Goal: Task Accomplishment & Management: Use online tool/utility

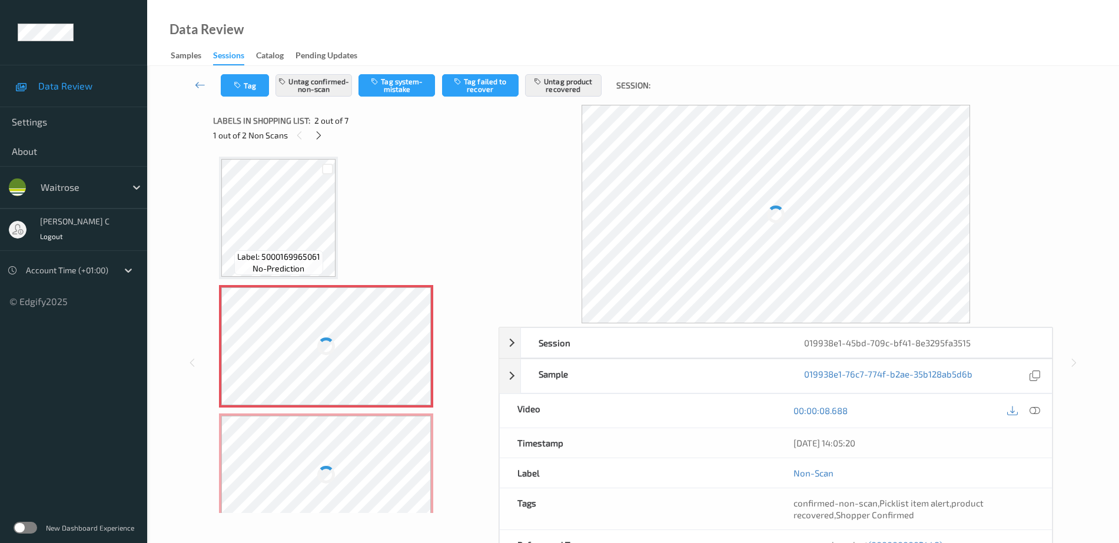
click at [343, 423] on div at bounding box center [326, 475] width 210 height 118
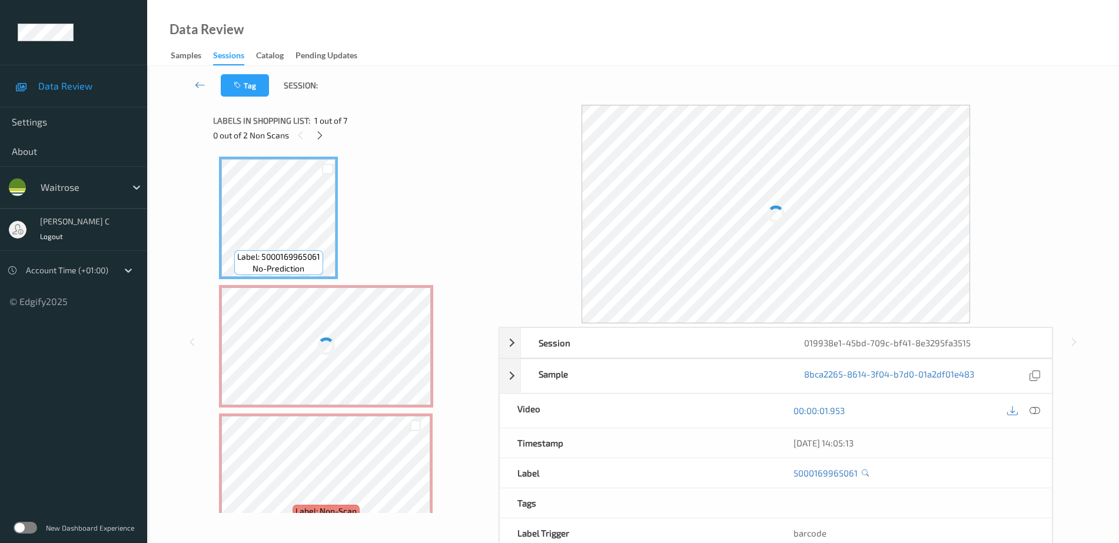
click at [353, 323] on div at bounding box center [326, 346] width 210 height 118
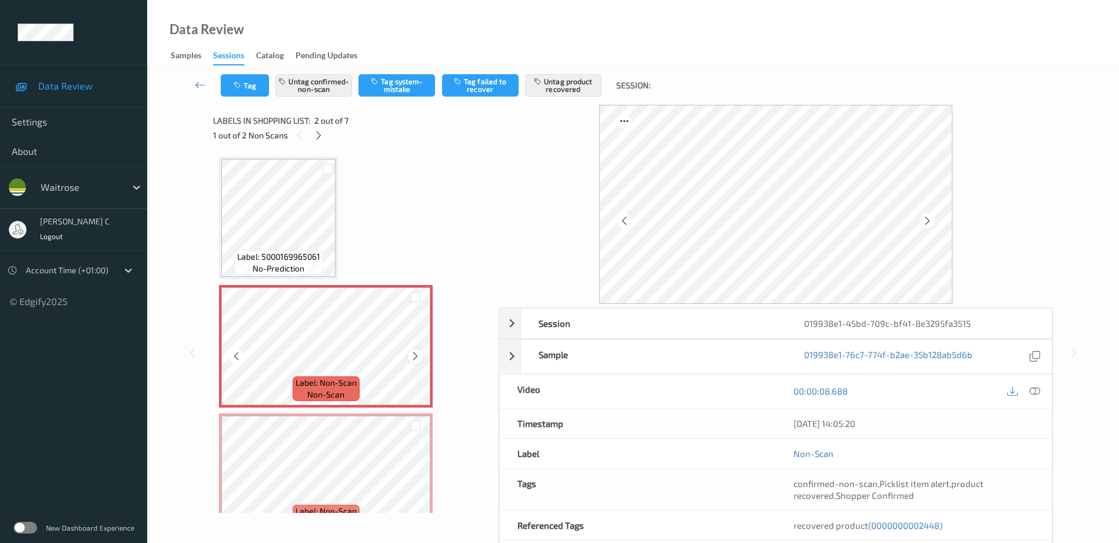
click at [414, 358] on icon at bounding box center [415, 356] width 10 height 11
click at [414, 357] on icon at bounding box center [415, 356] width 10 height 11
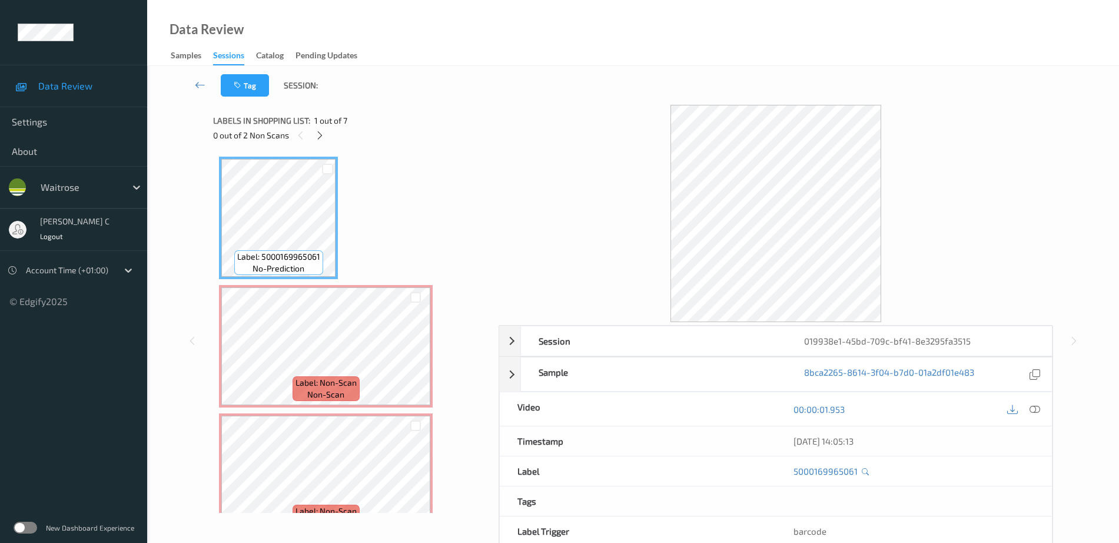
click at [1032, 407] on icon at bounding box center [1035, 409] width 11 height 11
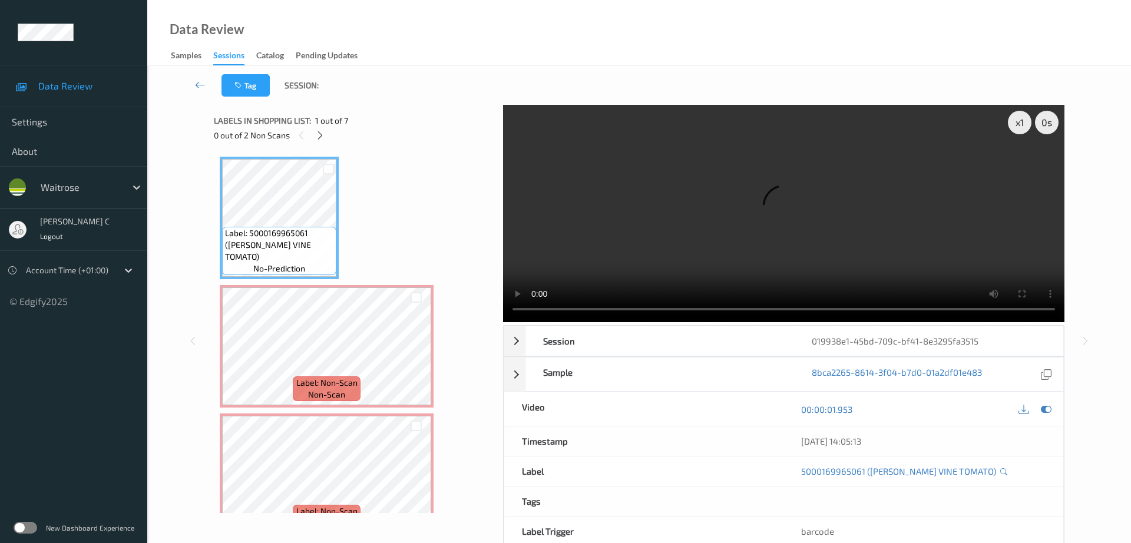
click at [1018, 167] on video at bounding box center [783, 213] width 561 height 217
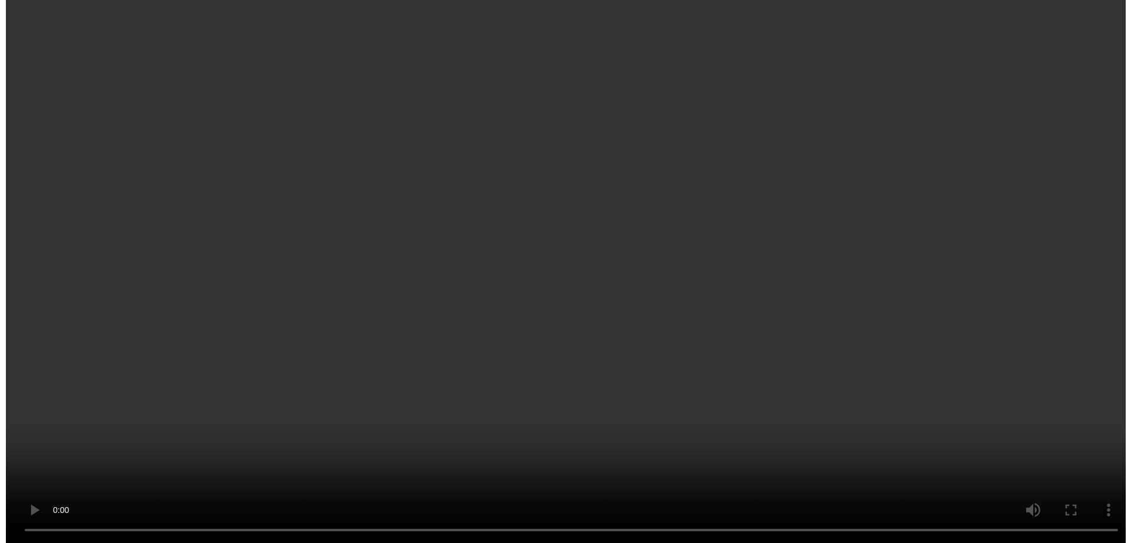
scroll to position [221, 0]
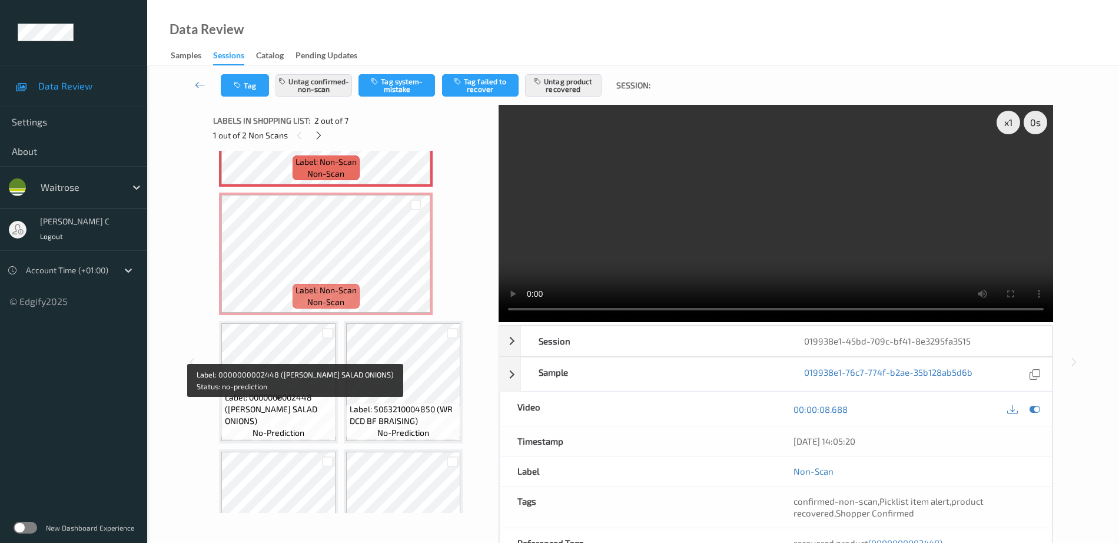
click at [261, 428] on span "no-prediction" at bounding box center [279, 433] width 52 height 12
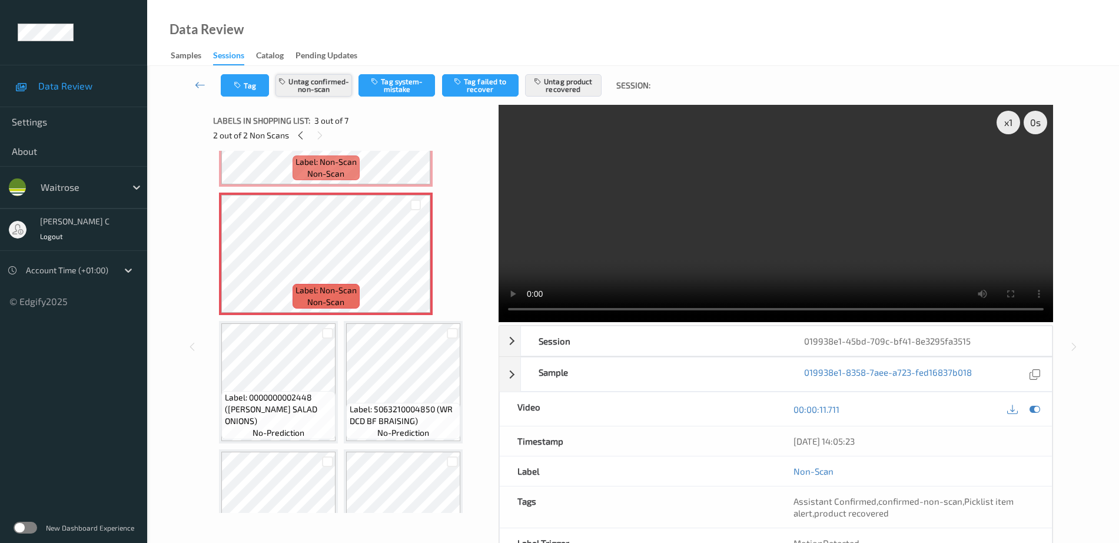
click at [319, 92] on button "Untag confirmed-non-scan" at bounding box center [314, 85] width 77 height 22
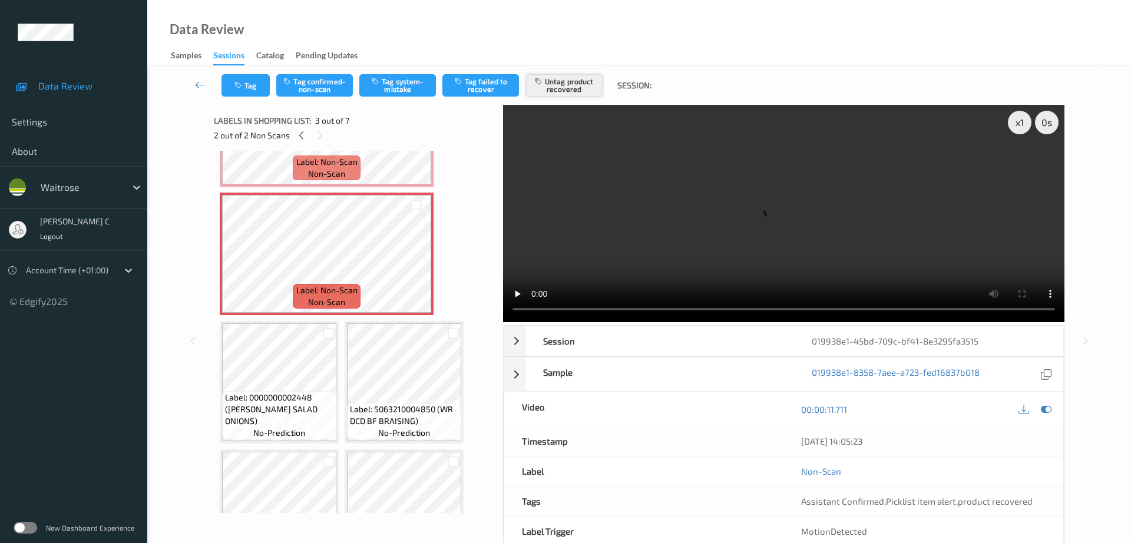
click at [558, 94] on button "Untag product recovered" at bounding box center [564, 85] width 77 height 22
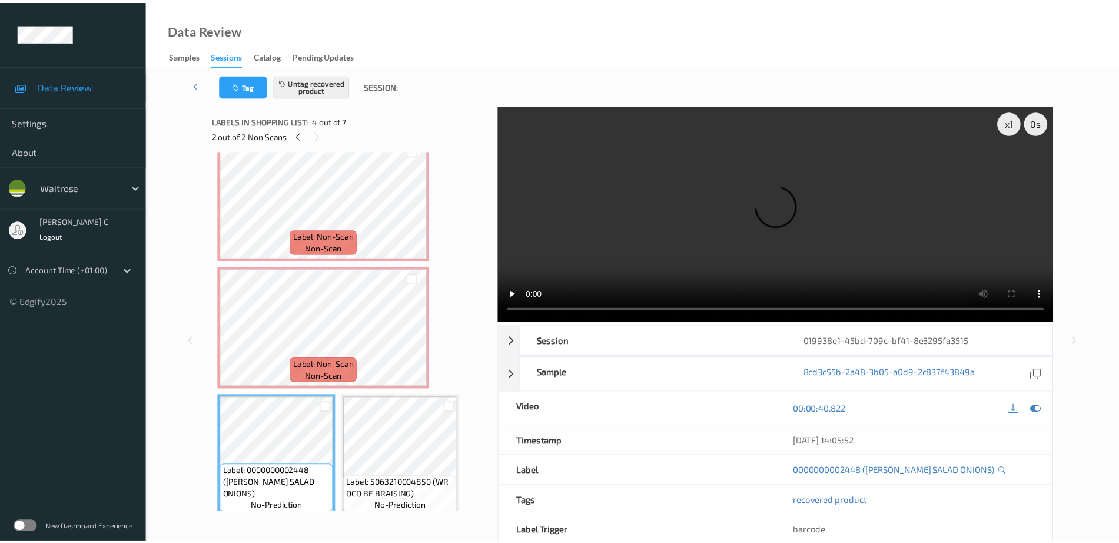
scroll to position [74, 0]
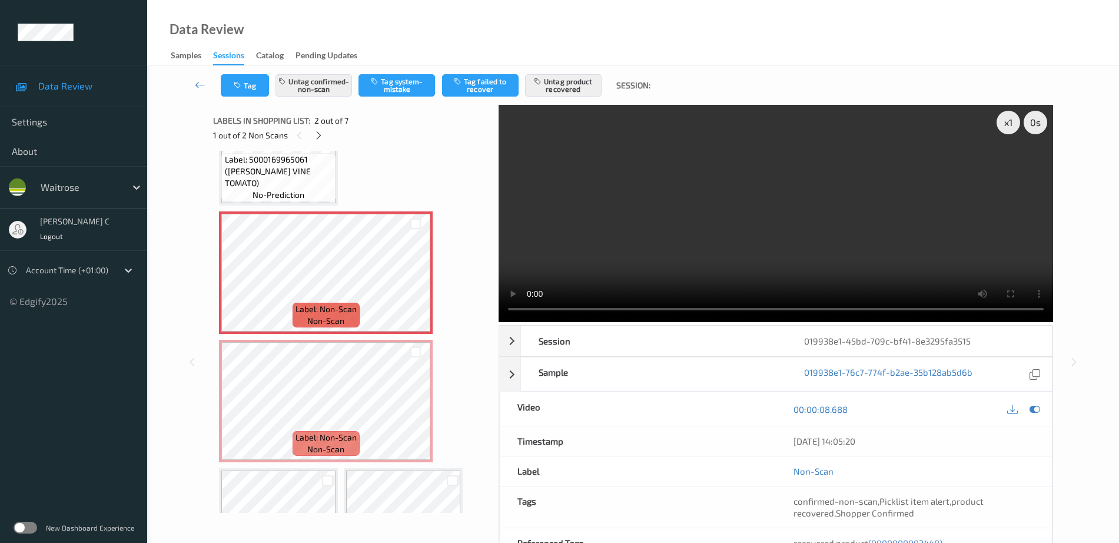
click at [543, 98] on div "Tag Untag confirmed-non-scan Tag system-mistake Tag failed to recover Untag pro…" at bounding box center [633, 85] width 924 height 39
click at [546, 74] on button "Untag product recovered" at bounding box center [563, 85] width 77 height 22
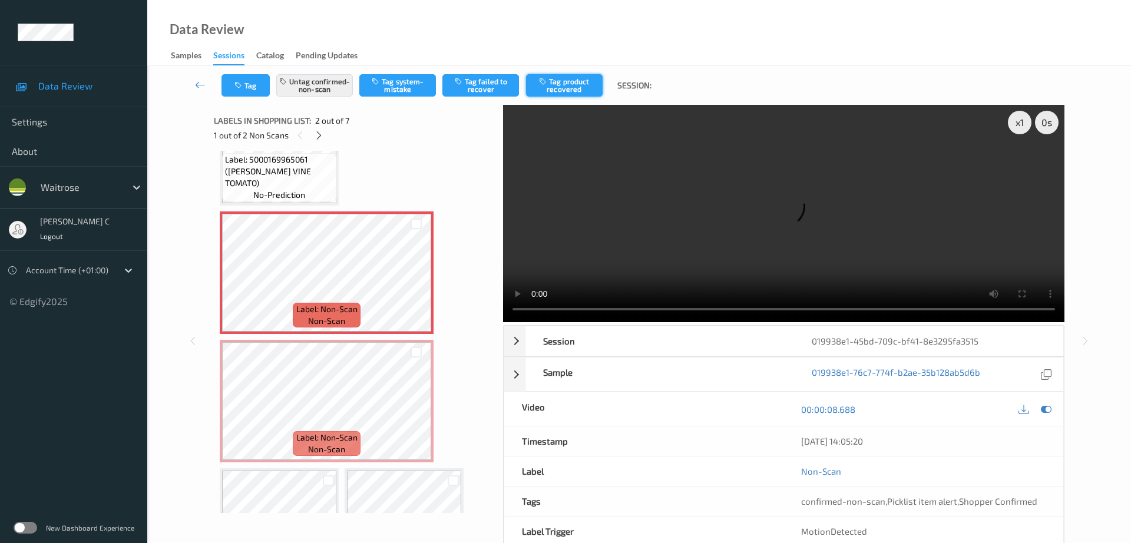
click at [555, 92] on button "Tag product recovered" at bounding box center [564, 85] width 77 height 22
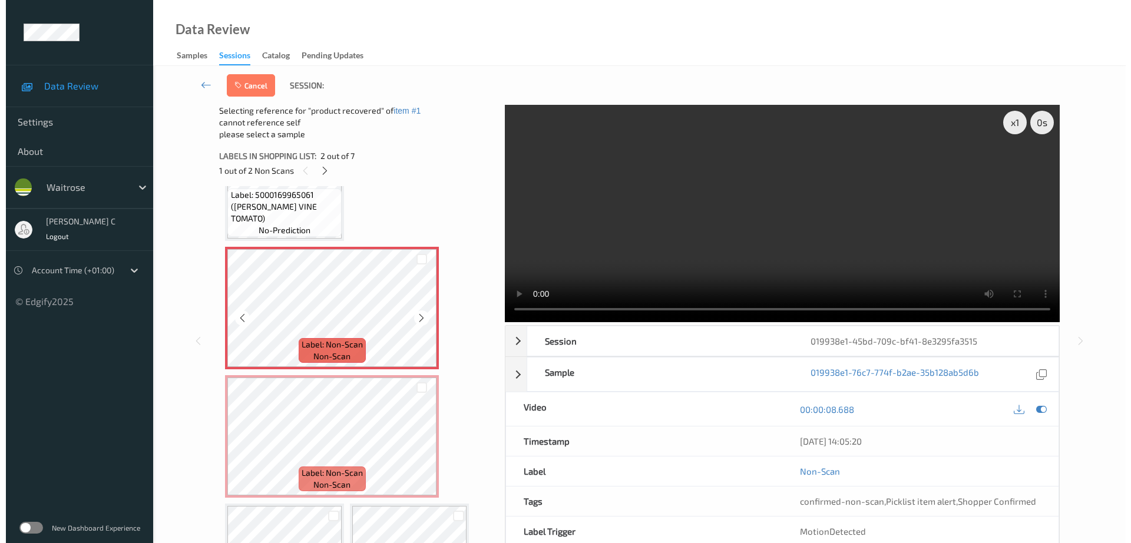
scroll to position [286, 0]
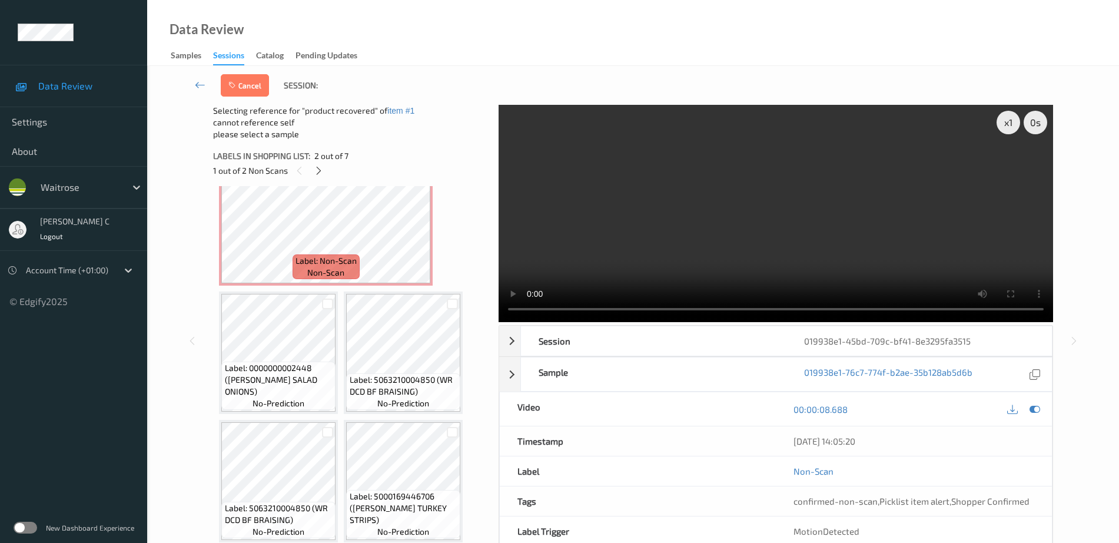
click at [282, 378] on span "Label: 0000000002448 (WR ESS SALAD ONIONS)" at bounding box center [279, 379] width 108 height 35
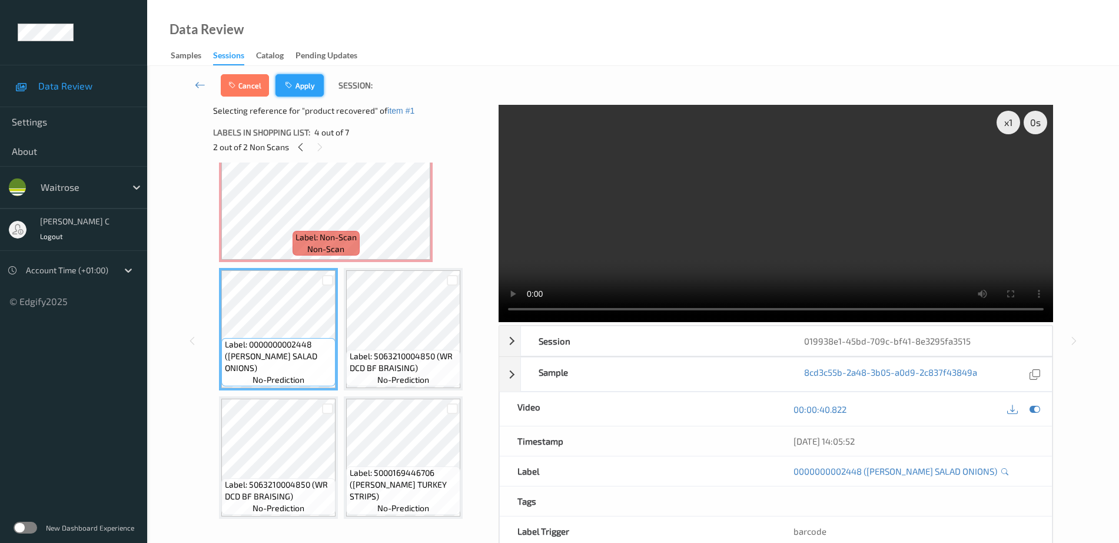
click at [302, 82] on button "Apply" at bounding box center [300, 85] width 48 height 22
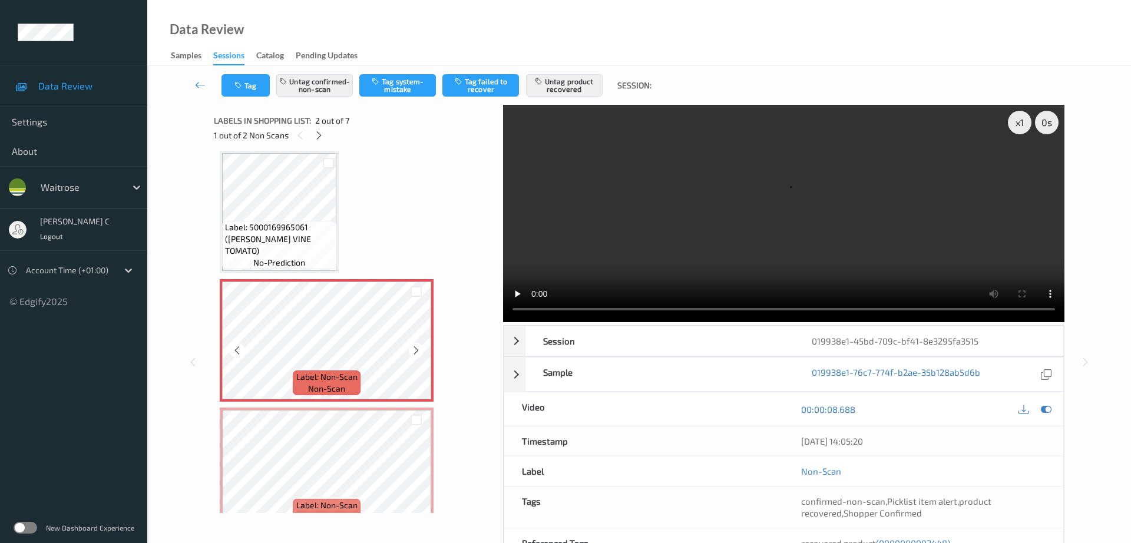
scroll to position [79, 0]
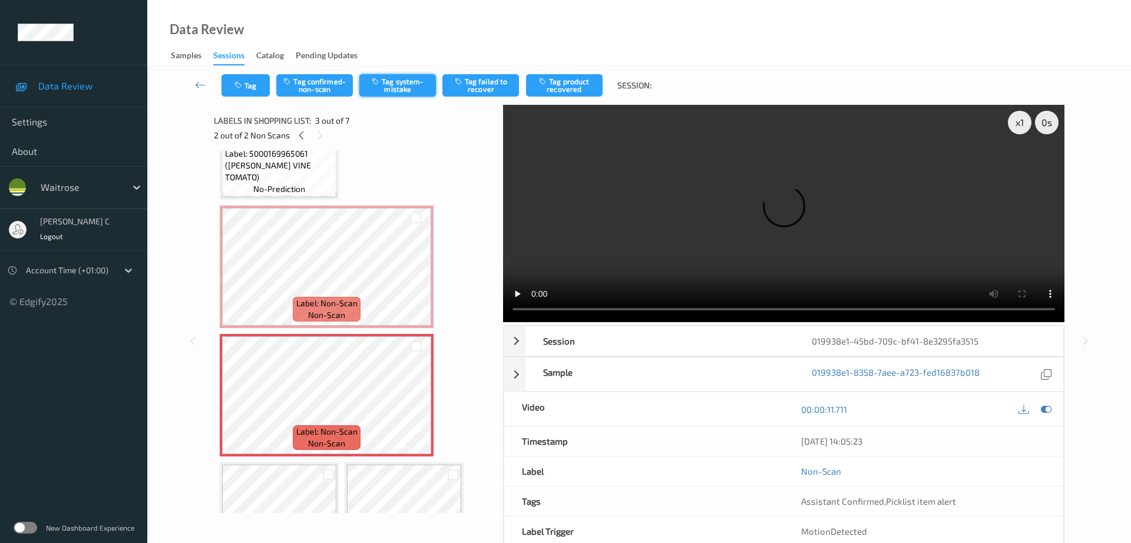
click at [402, 89] on button "Tag system-mistake" at bounding box center [397, 85] width 77 height 22
click at [247, 79] on button "Tag" at bounding box center [245, 85] width 48 height 22
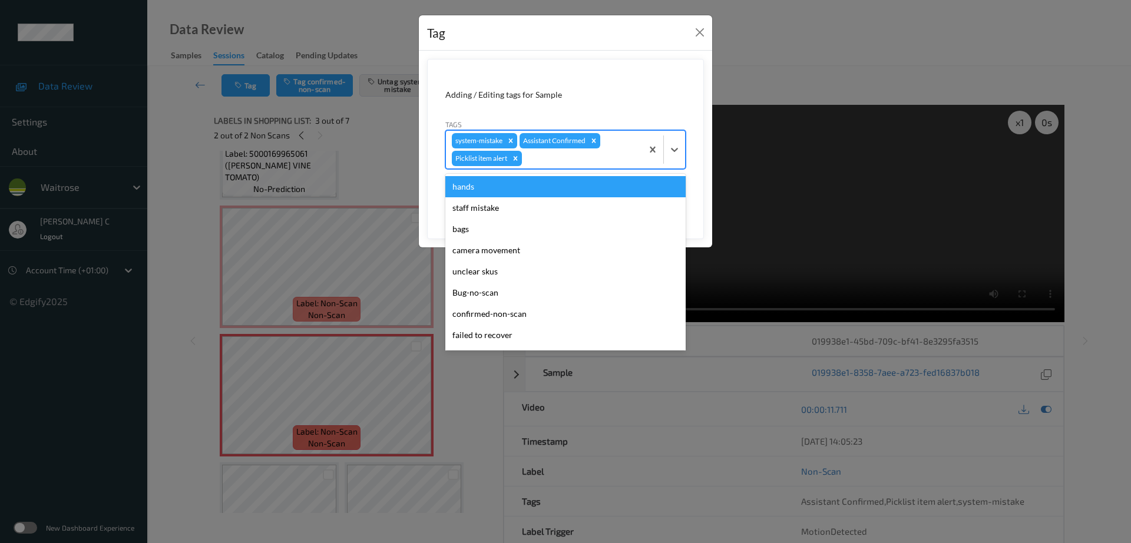
click at [529, 163] on div at bounding box center [580, 158] width 112 height 14
type input "un"
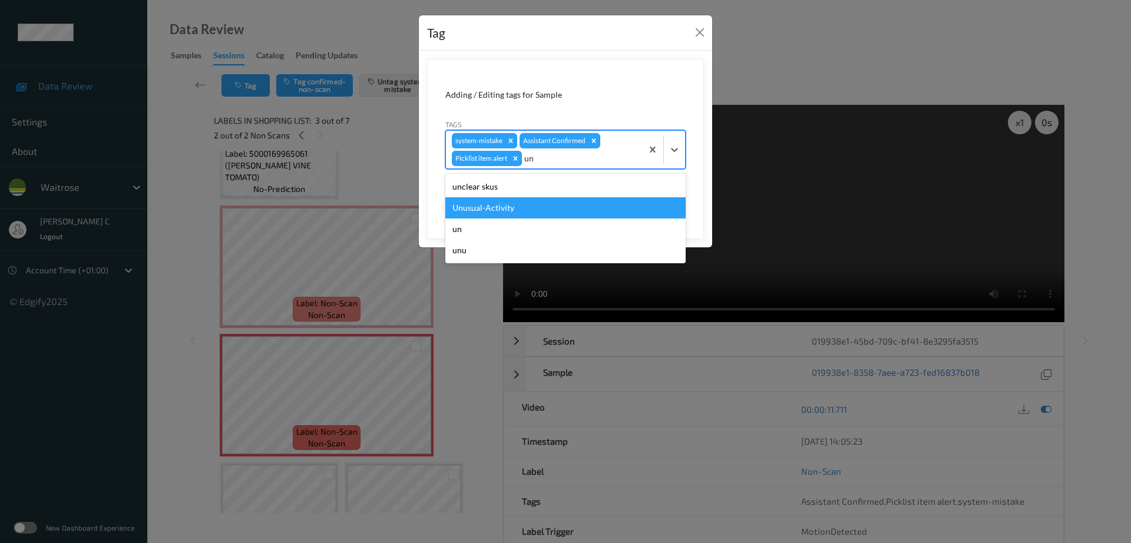
click at [482, 201] on div "Unusual-Activity" at bounding box center [565, 207] width 240 height 21
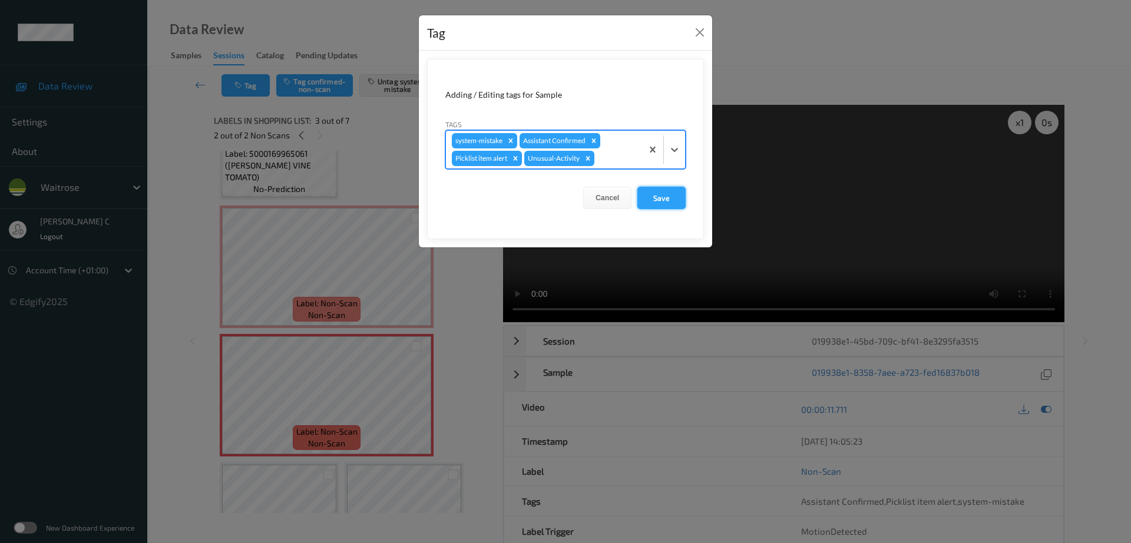
click at [663, 201] on button "Save" at bounding box center [661, 198] width 48 height 22
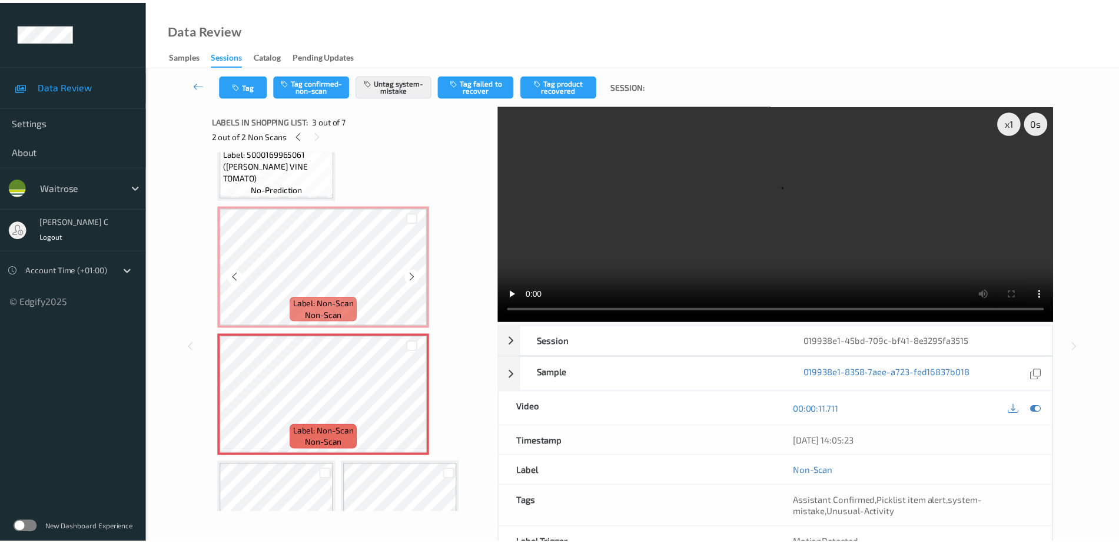
scroll to position [153, 0]
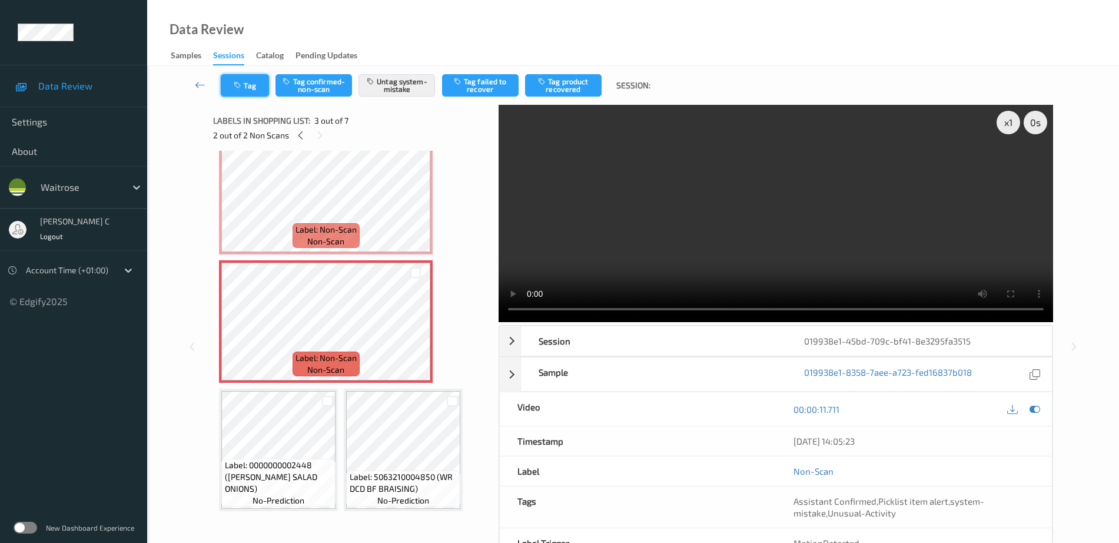
click at [248, 76] on button "Tag" at bounding box center [245, 85] width 48 height 22
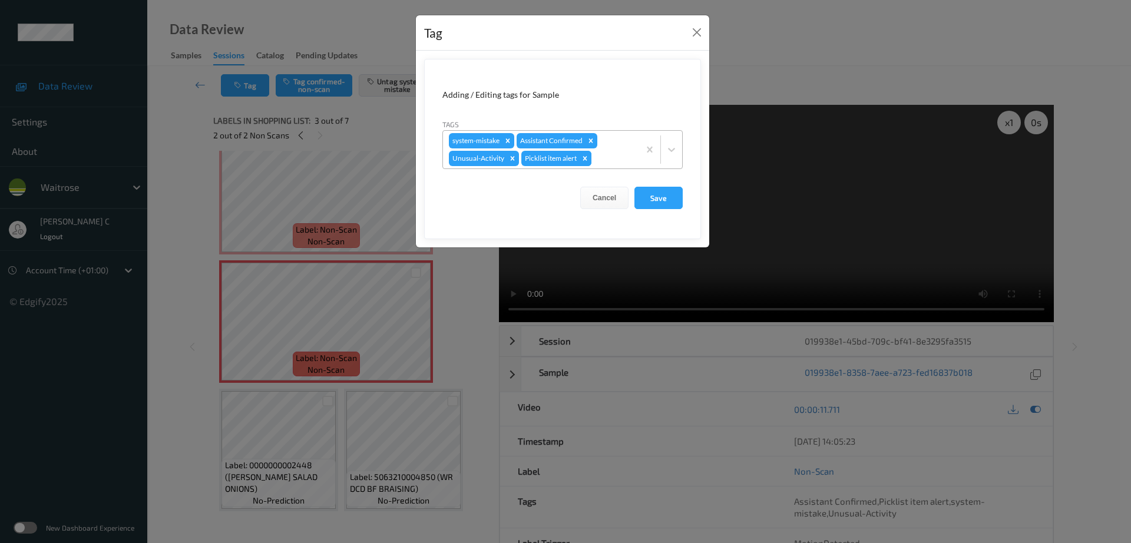
click at [588, 160] on icon "Remove Picklist item alert" at bounding box center [585, 158] width 8 height 8
click at [657, 201] on button "Save" at bounding box center [658, 198] width 48 height 22
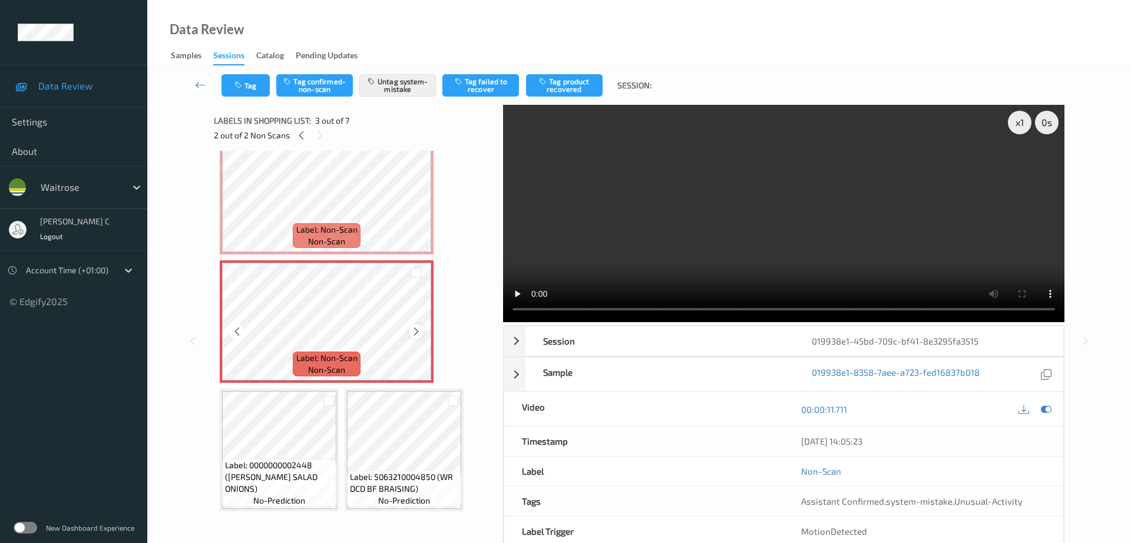
drag, startPoint x: 432, startPoint y: 336, endPoint x: 416, endPoint y: 334, distance: 16.0
click at [416, 334] on icon at bounding box center [416, 331] width 10 height 11
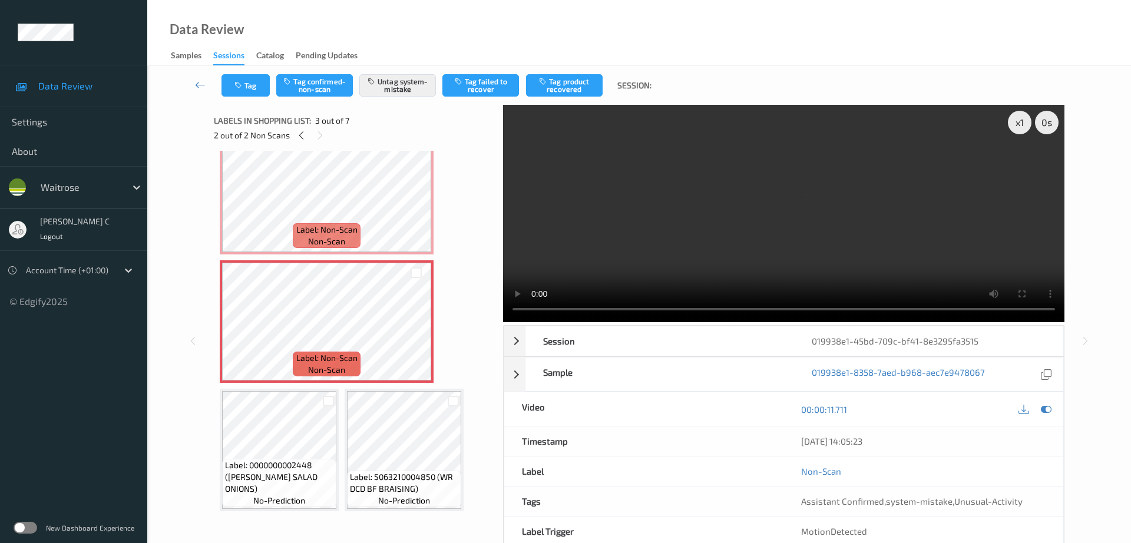
click at [416, 334] on div "Label: Non-Scan non-scan" at bounding box center [327, 321] width 214 height 122
click at [416, 334] on icon at bounding box center [416, 331] width 10 height 11
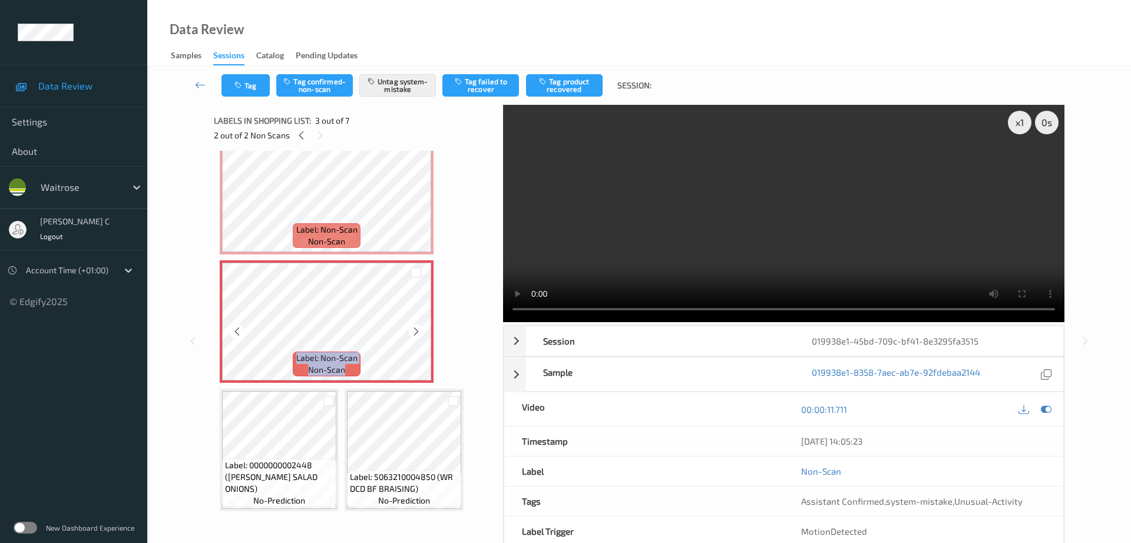
click at [416, 334] on icon at bounding box center [416, 331] width 10 height 11
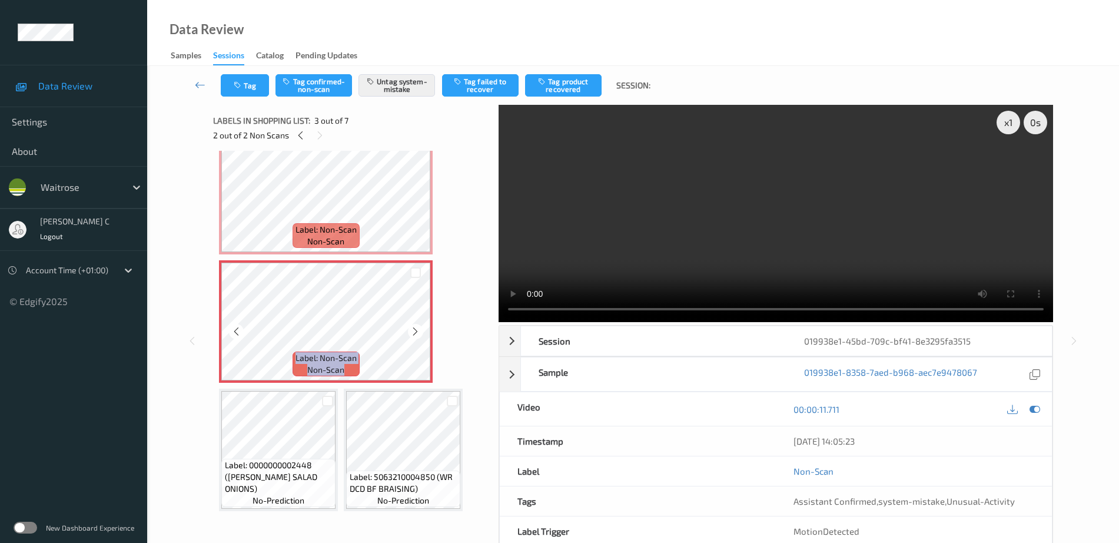
click at [416, 334] on icon at bounding box center [415, 331] width 10 height 11
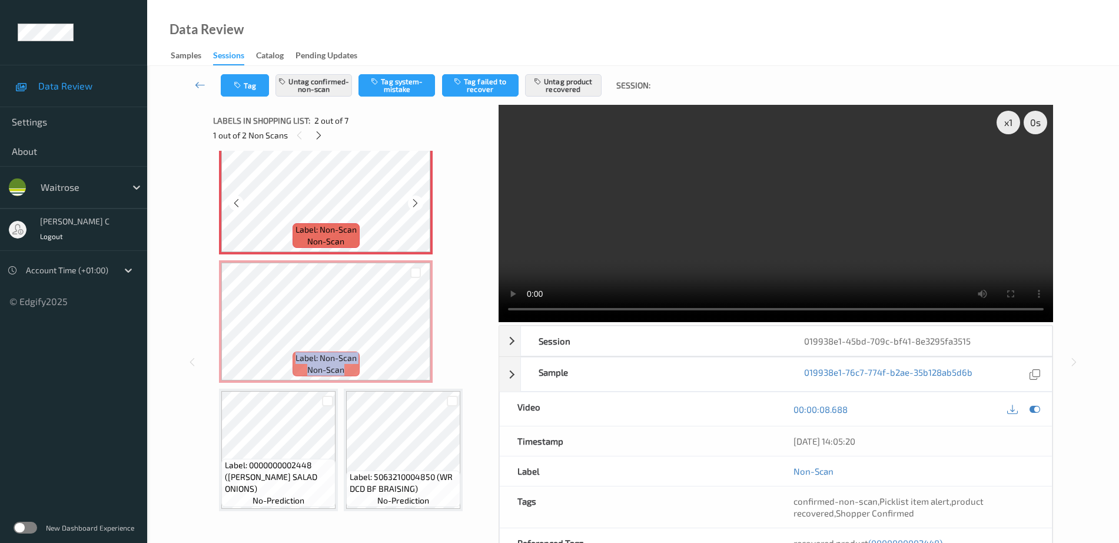
scroll to position [227, 0]
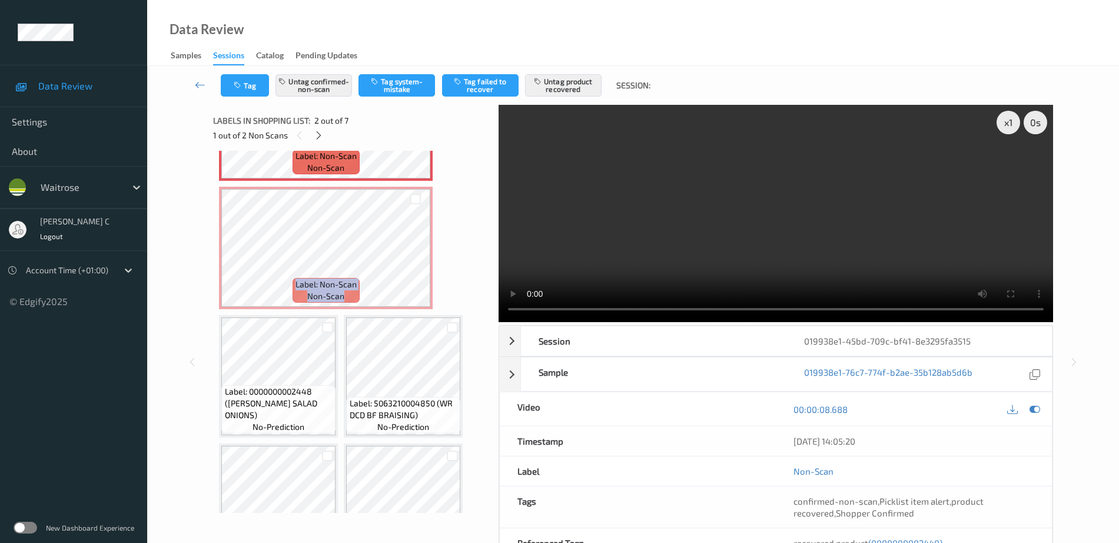
click at [286, 399] on span "Label: 0000000002448 (WR ESS SALAD ONIONS)" at bounding box center [279, 403] width 108 height 35
